Goal: Check status: Check status

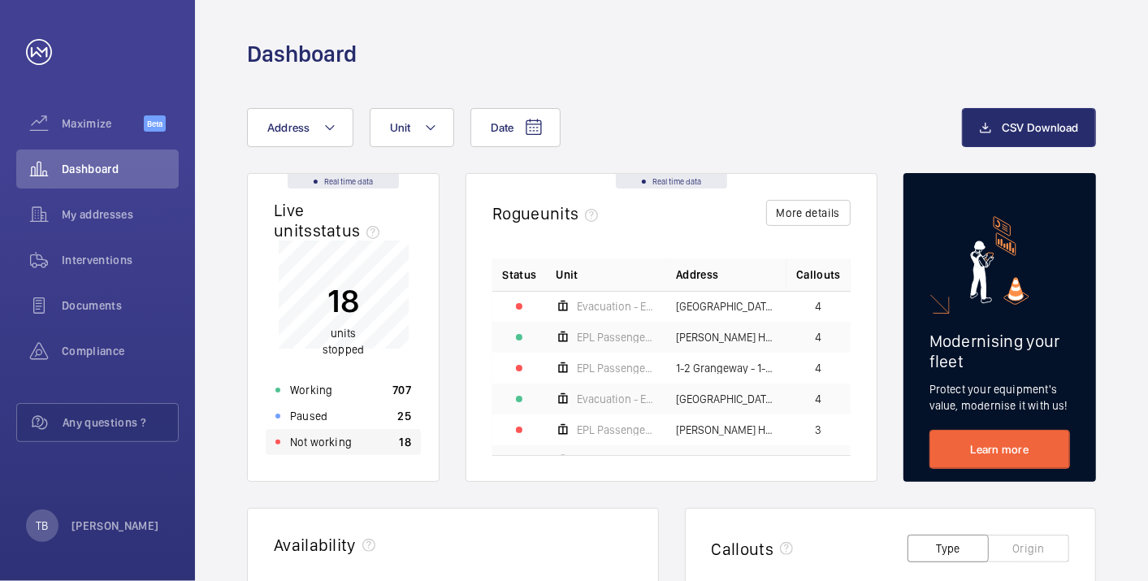
click at [359, 449] on div "Not working 18" at bounding box center [343, 442] width 155 height 26
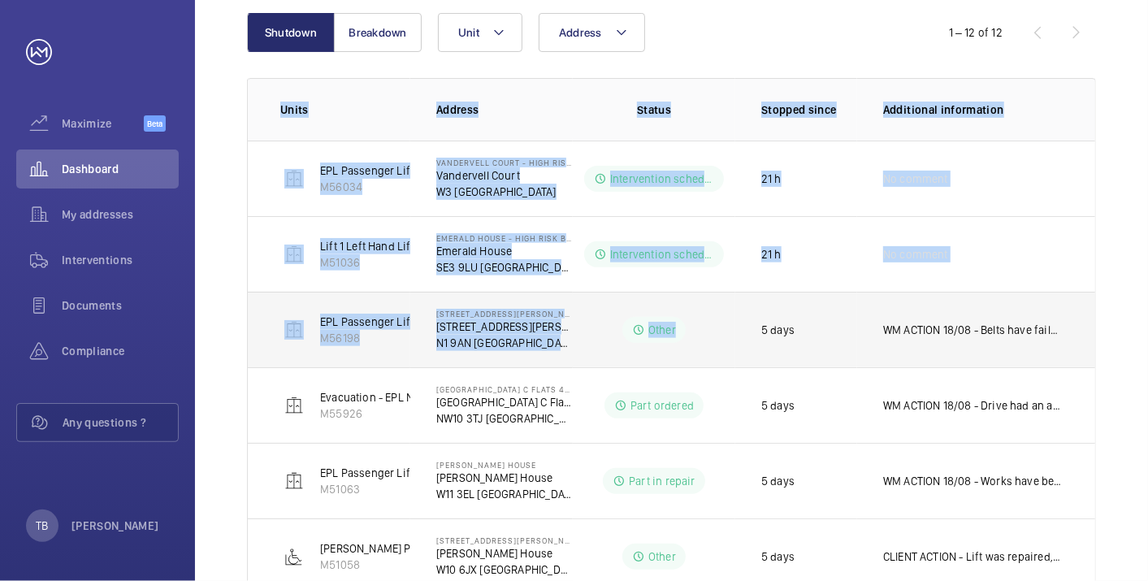
scroll to position [706, 0]
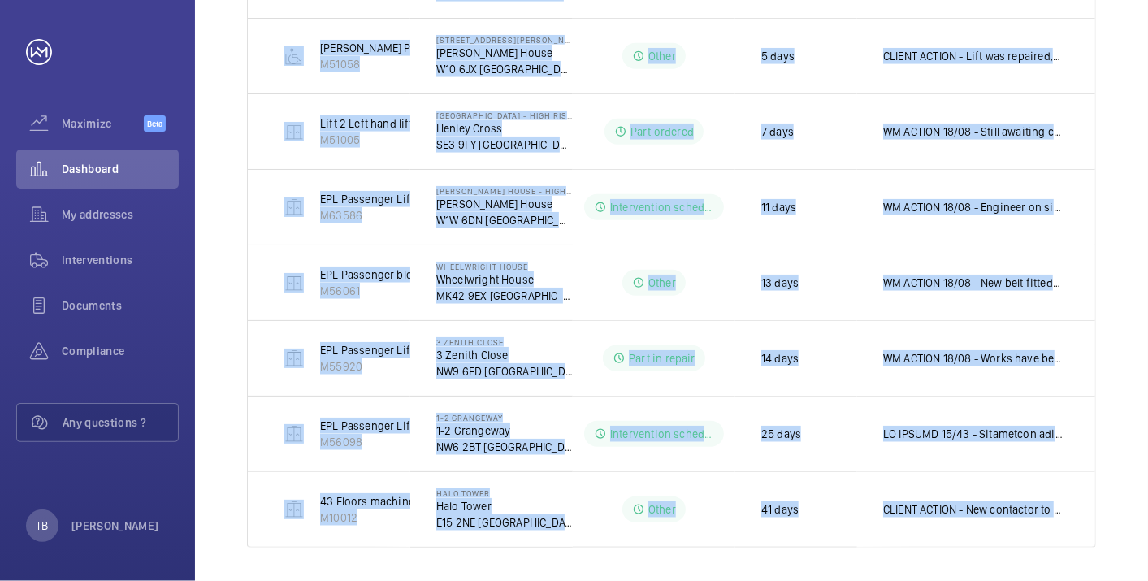
drag, startPoint x: 358, startPoint y: 132, endPoint x: 1148, endPoint y: 508, distance: 874.9
click at [1147, 508] on html "Your request has been sent. We will contact you soon. Maximize Beta Dashboard M…" at bounding box center [574, 290] width 1148 height 581
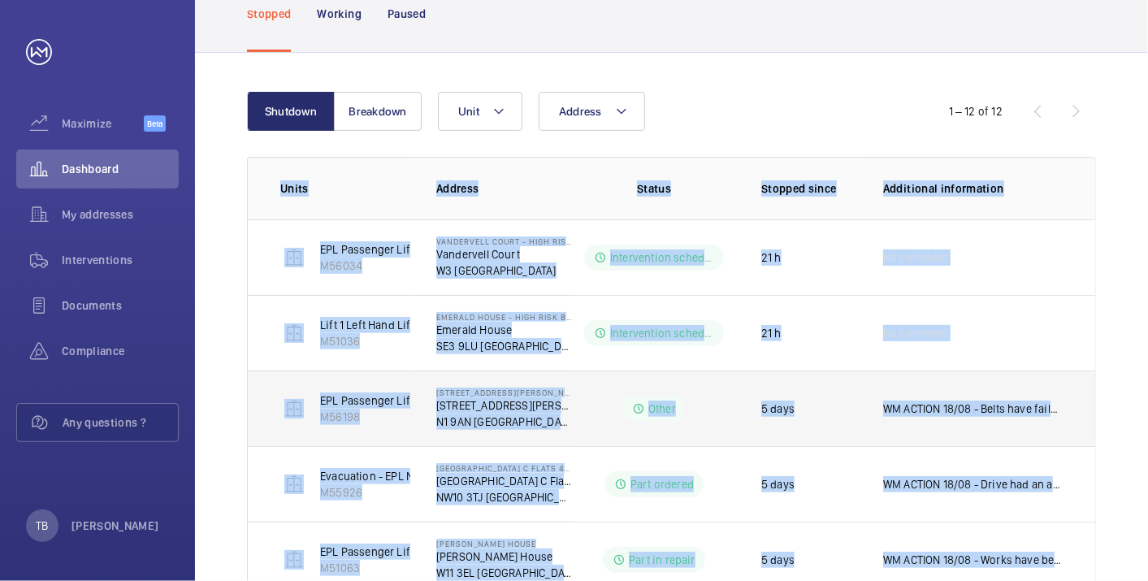
scroll to position [124, 0]
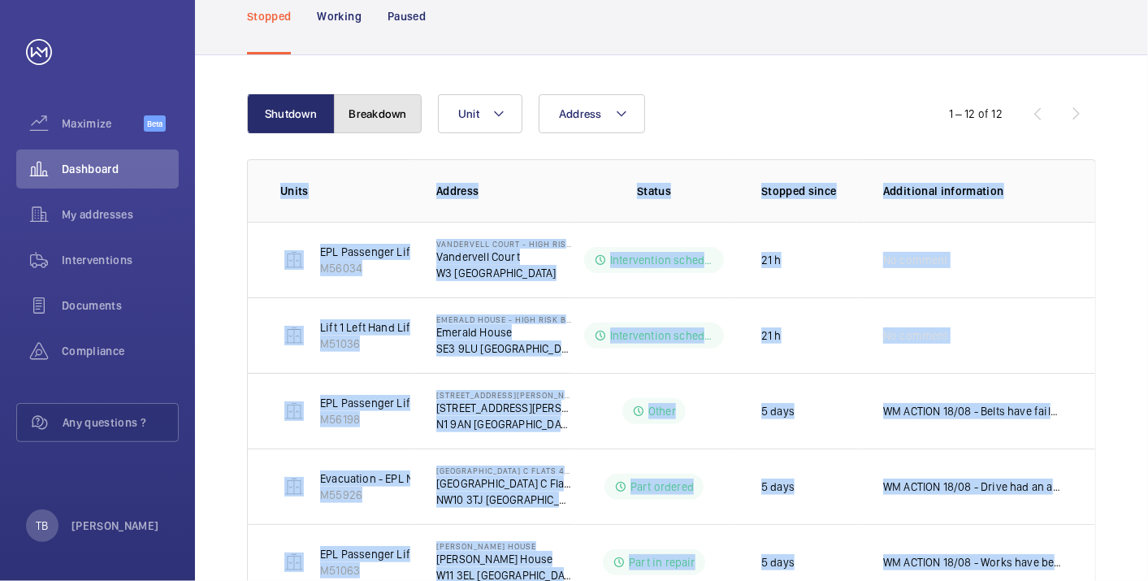
click at [379, 94] on button "Breakdown" at bounding box center [378, 113] width 88 height 39
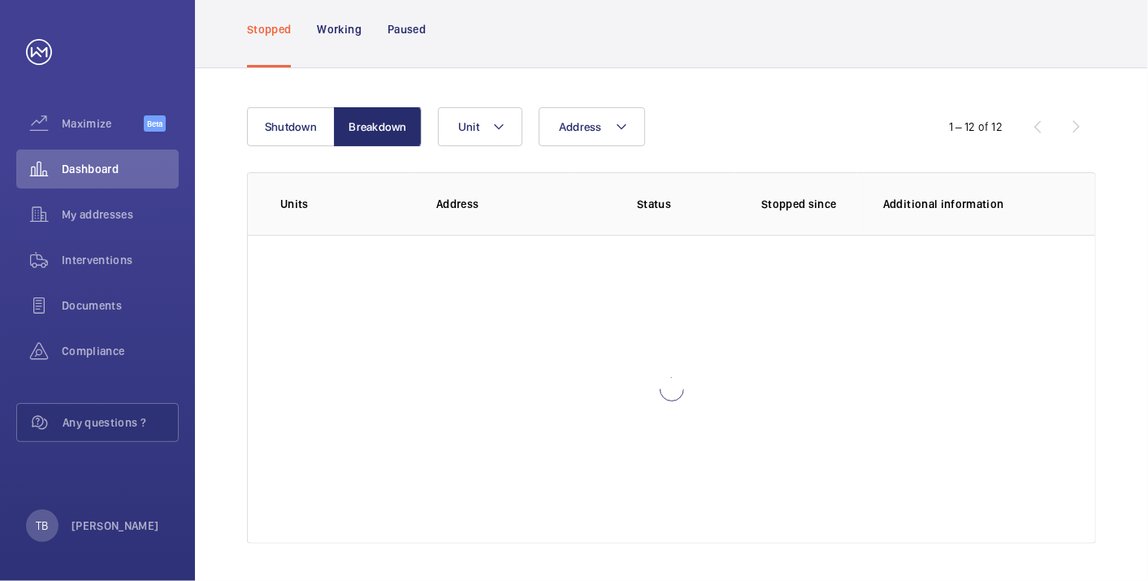
click at [809, 56] on div "Stopped Working Paused" at bounding box center [671, 28] width 849 height 77
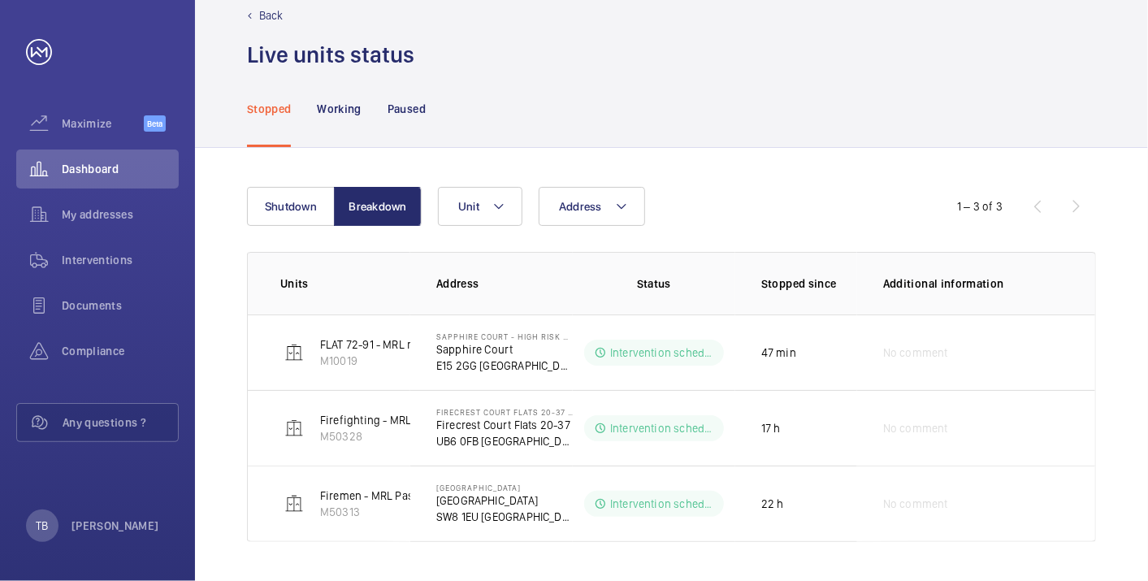
scroll to position [29, 0]
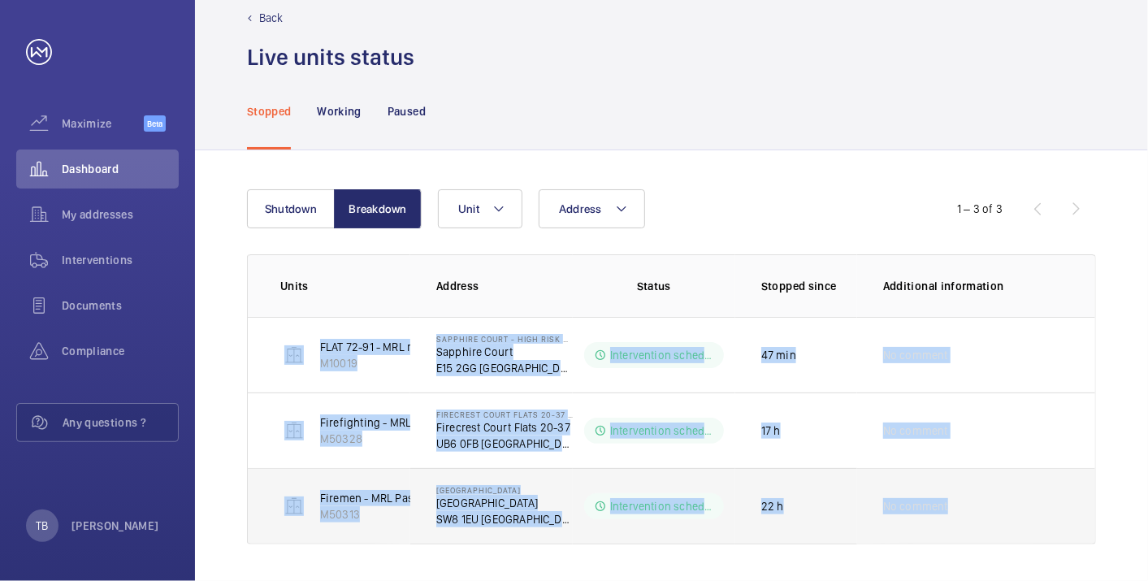
drag, startPoint x: 272, startPoint y: 344, endPoint x: 1060, endPoint y: 522, distance: 808.1
click at [0, 0] on tbody "FLAT 72-91 - MRL right hand side - 10 Floors M10019 Sapphire Court - High Risk …" at bounding box center [0, 0] width 0 height 0
copy tbody "FLAT 72-91 - MRL right hand side - 10 Floors M10019 Sapphire Court - High Risk …"
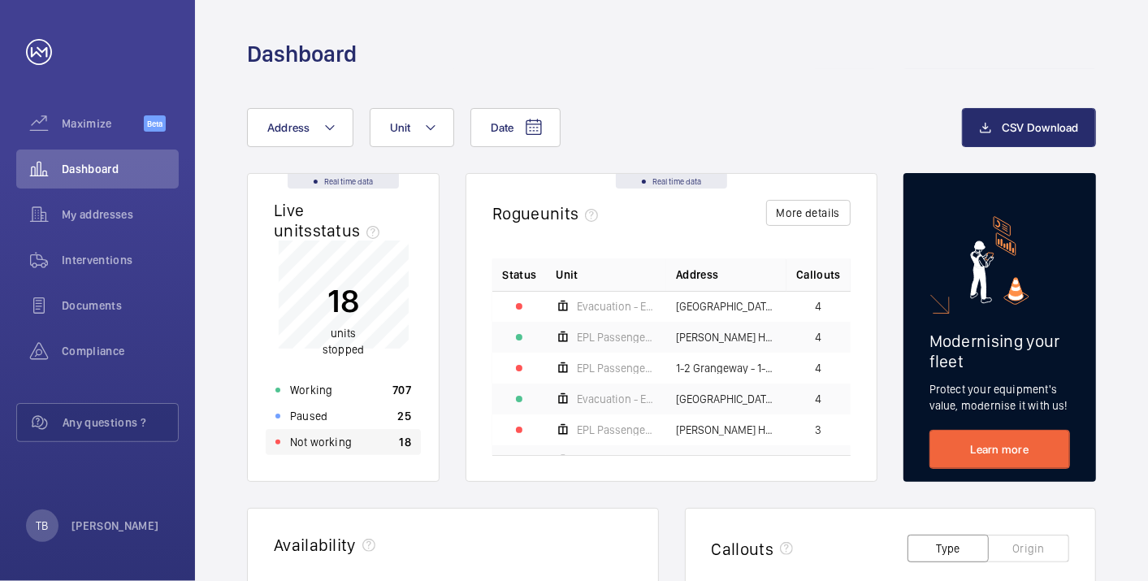
click at [356, 448] on div "Not working 18" at bounding box center [343, 442] width 155 height 26
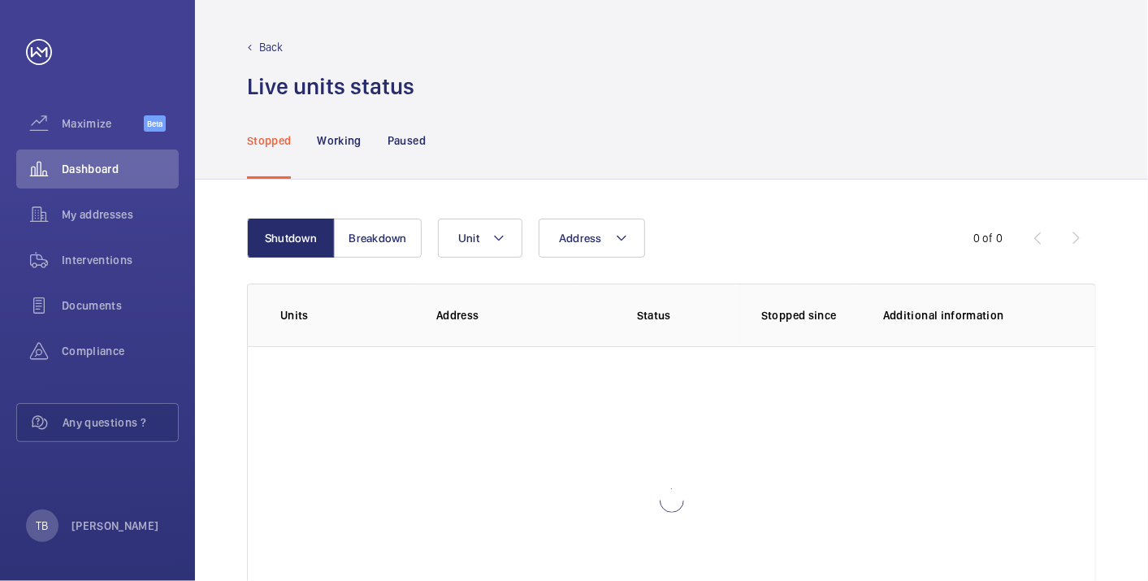
scroll to position [111, 0]
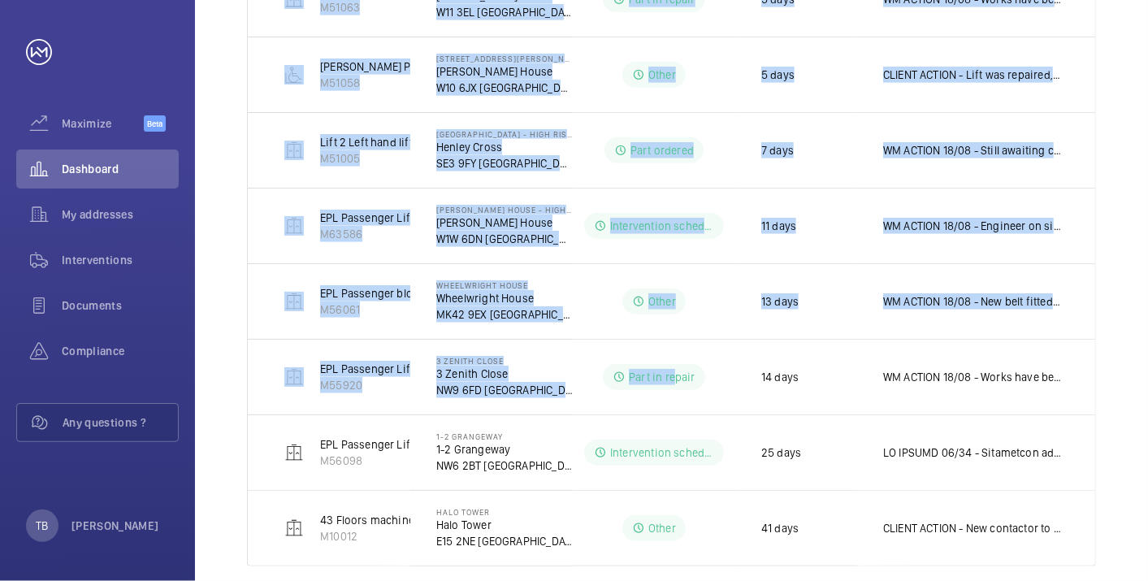
scroll to position [631, 0]
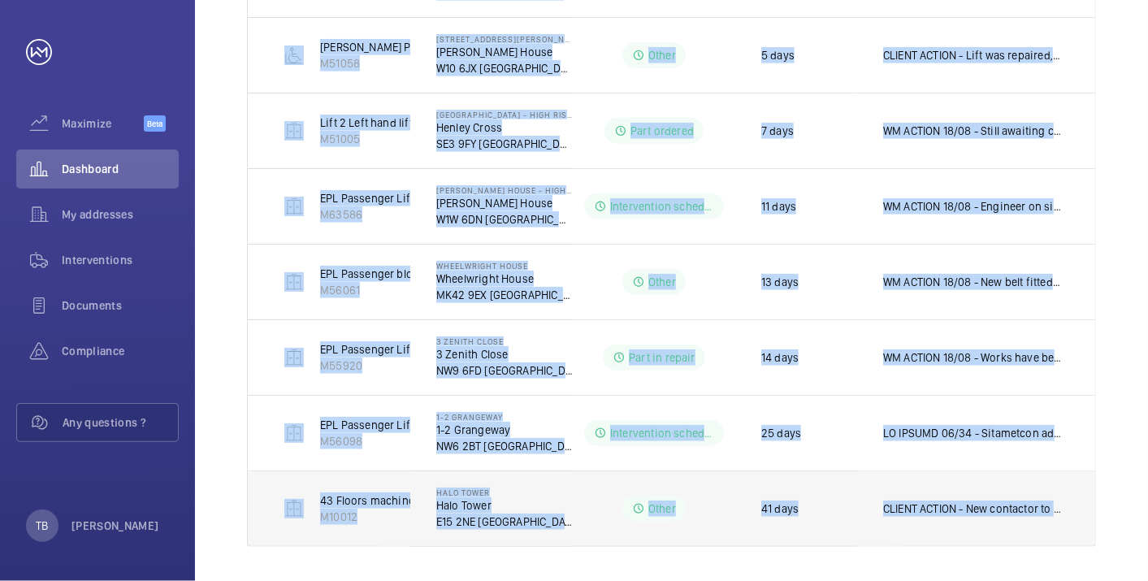
drag, startPoint x: 278, startPoint y: 246, endPoint x: 1084, endPoint y: 525, distance: 852.9
click at [0, 0] on tbody "EPL Passenger Lift No 2 schn 33 M56034 Vandervell Court - High Risk Building [S…" at bounding box center [0, 0] width 0 height 0
copy tbody "EPL Passenger Lift No 2 schn 33 M56034 Vandervell Court - High Risk Building Va…"
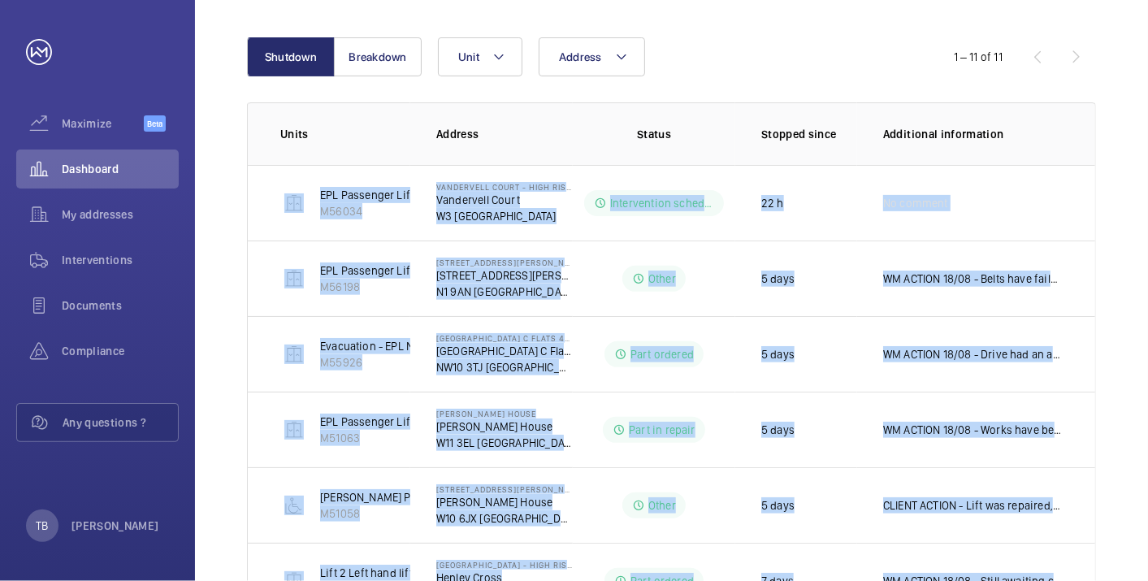
scroll to position [0, 0]
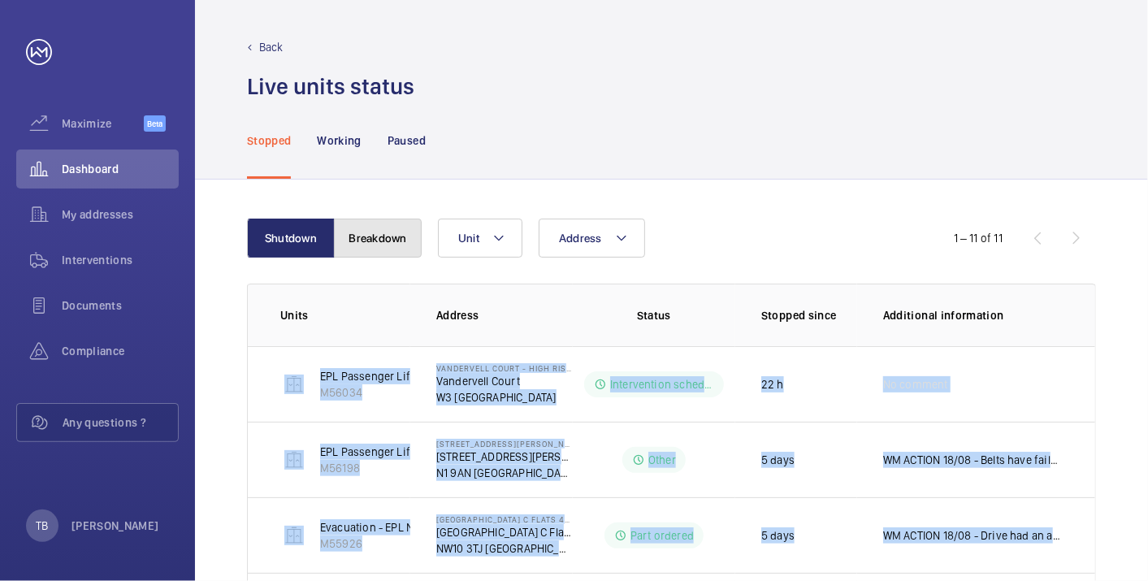
click at [384, 229] on button "Breakdown" at bounding box center [378, 238] width 88 height 39
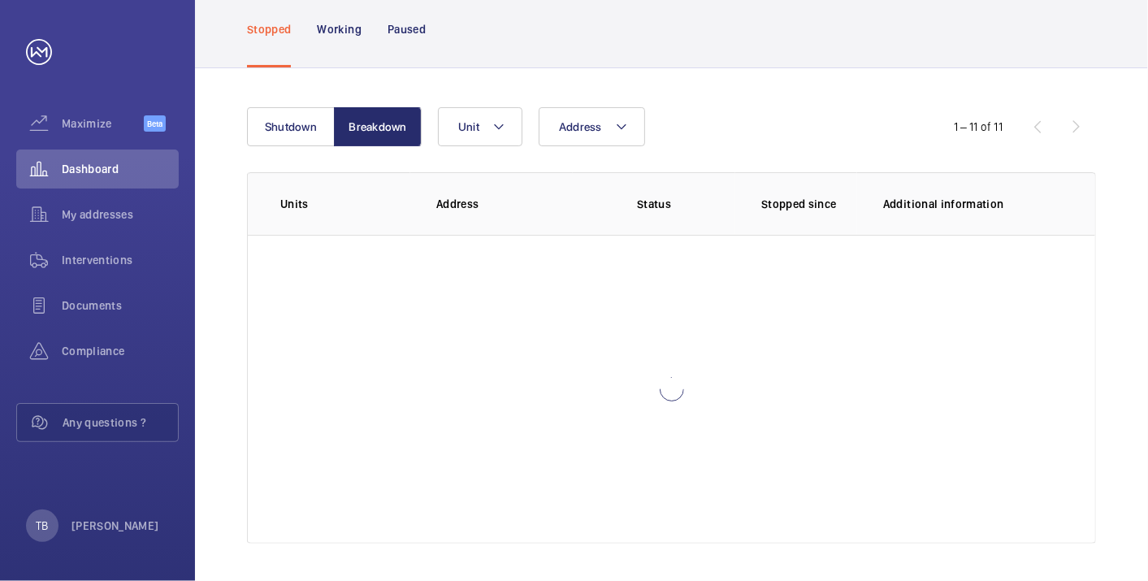
scroll to position [29, 0]
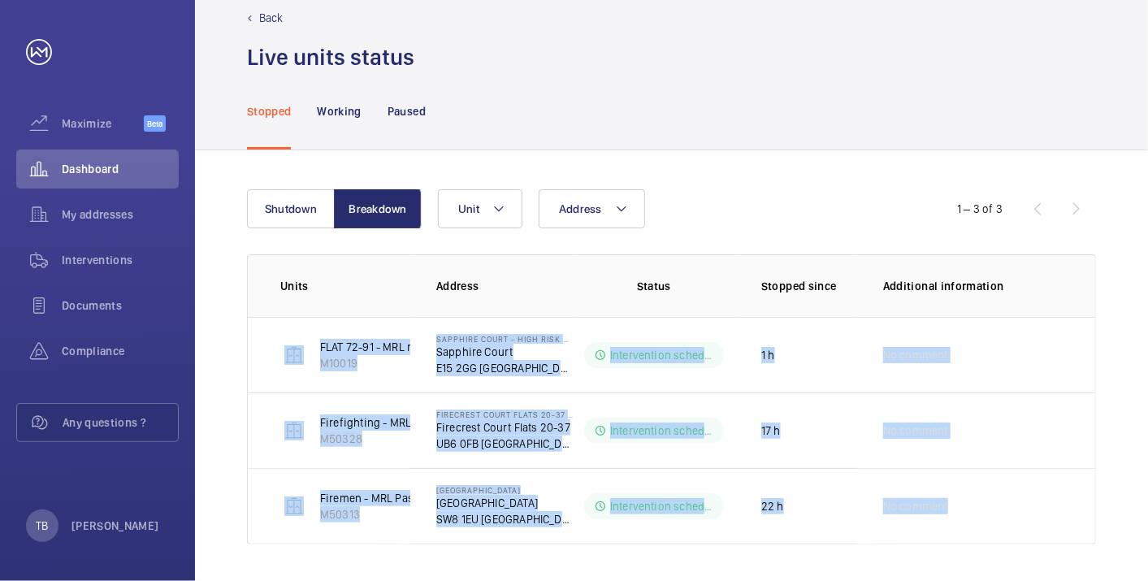
drag, startPoint x: 265, startPoint y: 341, endPoint x: 1079, endPoint y: 556, distance: 842.0
click at [1079, 556] on div "Shutdown Breakdown Address Unit 1 – 3 of 3 Units Address Status Stopped since A…" at bounding box center [671, 366] width 953 height 433
copy tbody "FLAT 72-91 - MRL right hand side - 10 Floors M10019 Sapphire Court - High Risk …"
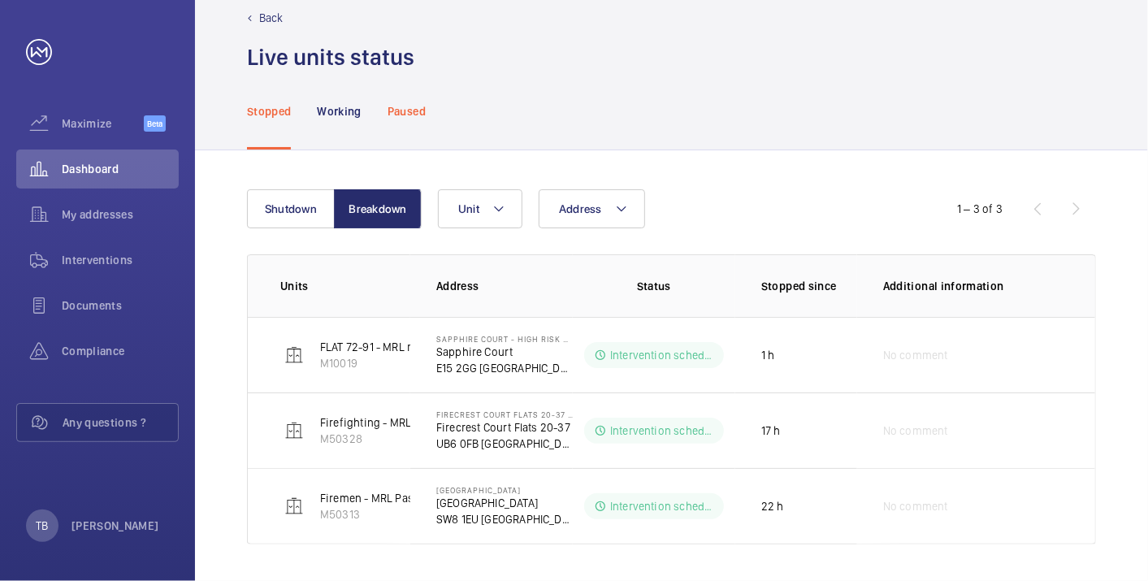
click at [406, 109] on p "Paused" at bounding box center [407, 111] width 38 height 16
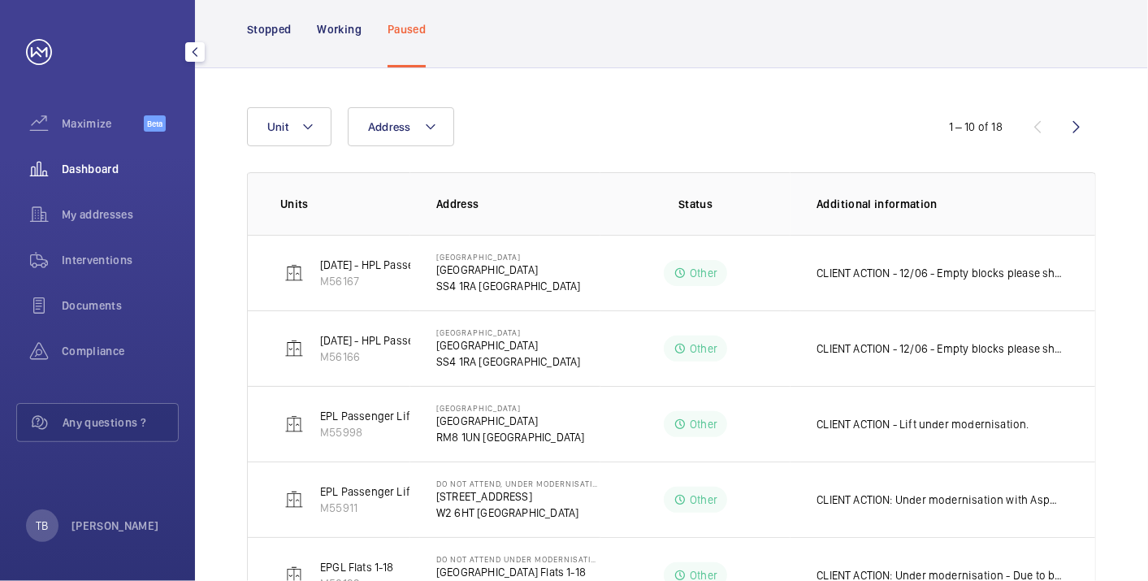
click at [114, 167] on span "Dashboard" at bounding box center [120, 169] width 117 height 16
